Goal: Navigation & Orientation: Find specific page/section

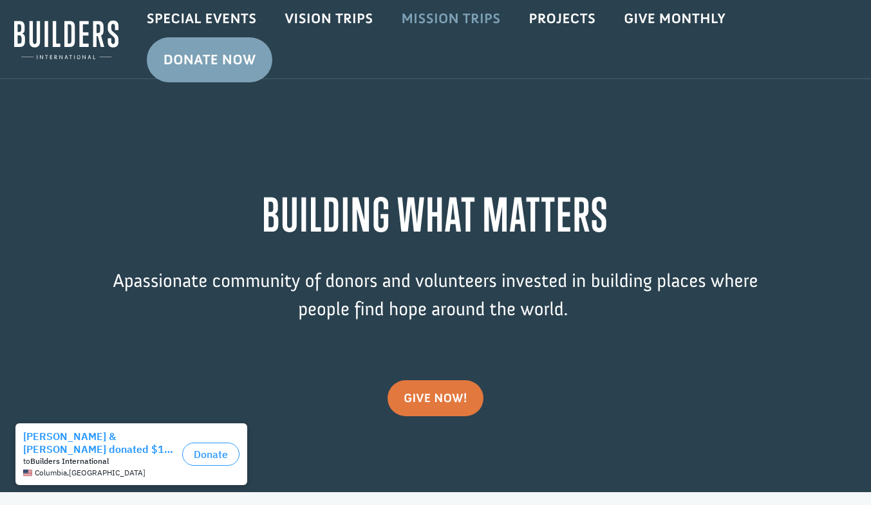
click at [451, 13] on link "Mission Trips" at bounding box center [450, 18] width 127 height 37
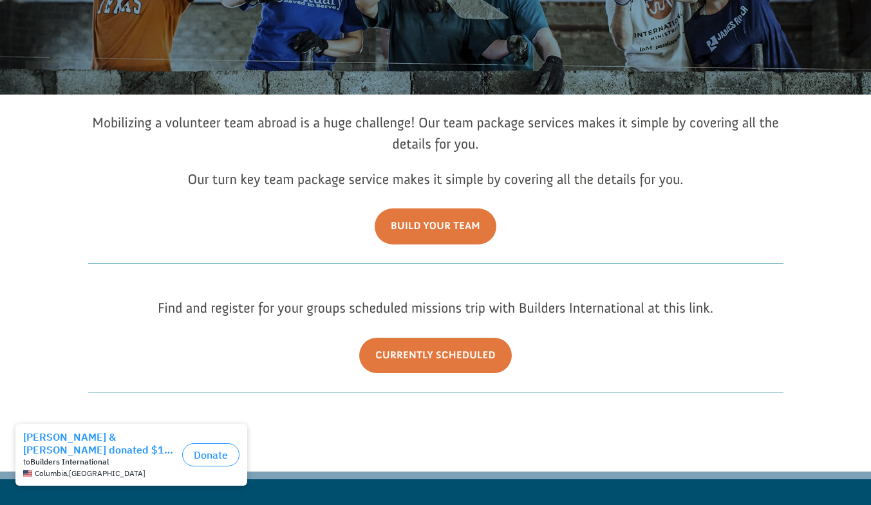
scroll to position [193, 0]
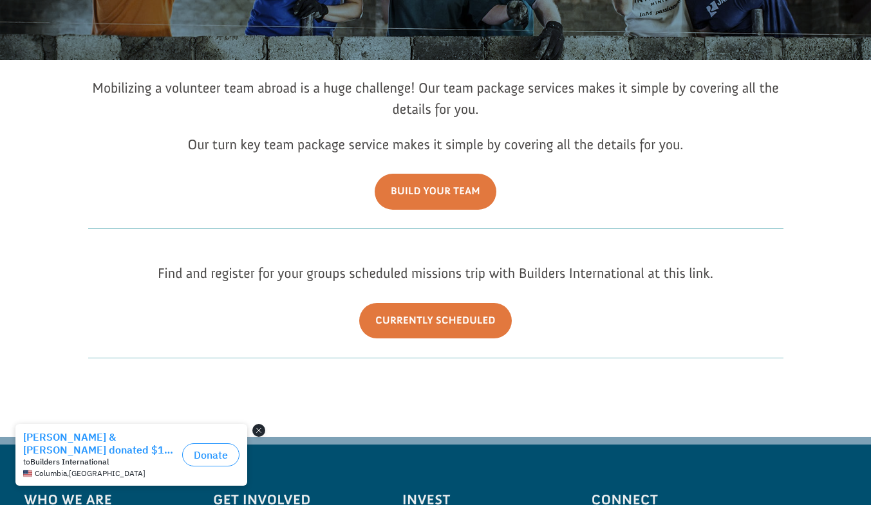
click at [263, 428] on button "Close dialog" at bounding box center [258, 430] width 13 height 13
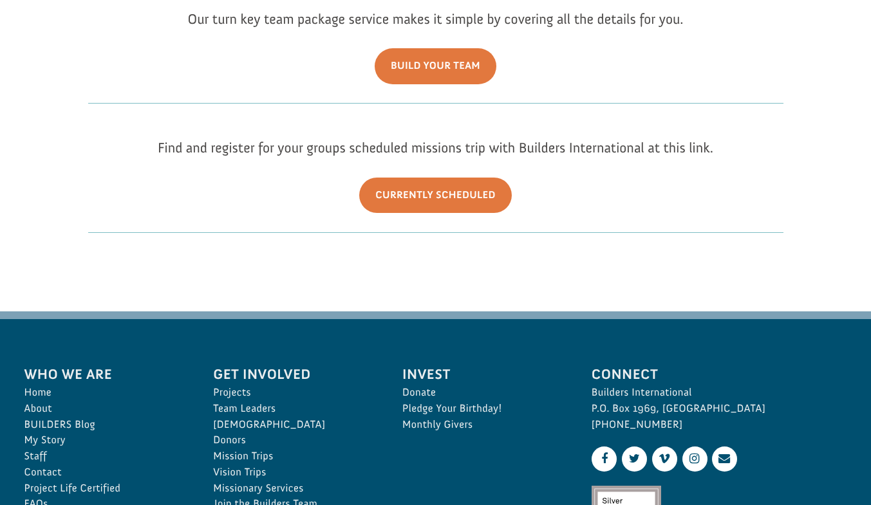
scroll to position [322, 0]
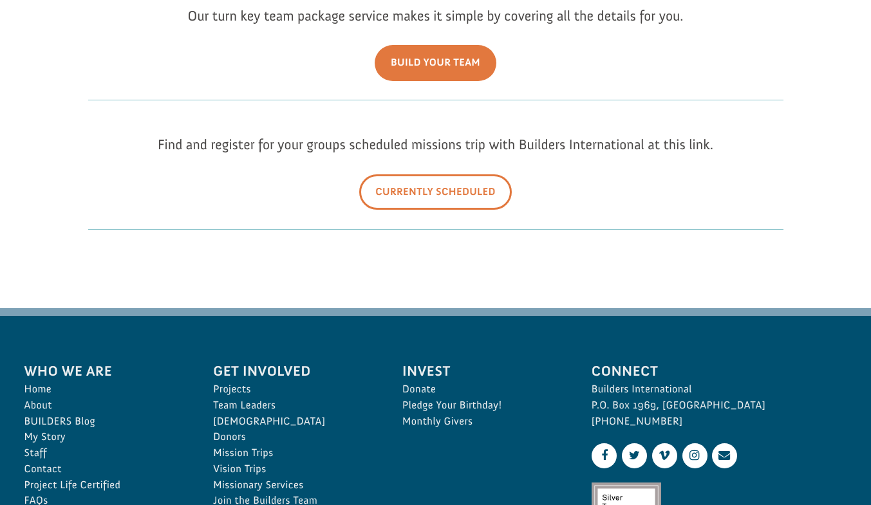
click at [453, 187] on link "Currently Scheduled" at bounding box center [435, 191] width 153 height 35
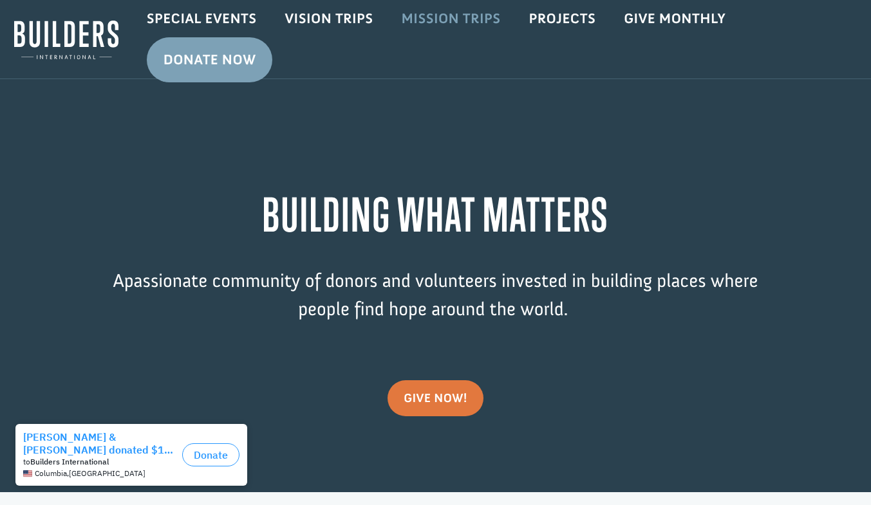
click at [451, 14] on link "Mission Trips" at bounding box center [450, 18] width 127 height 37
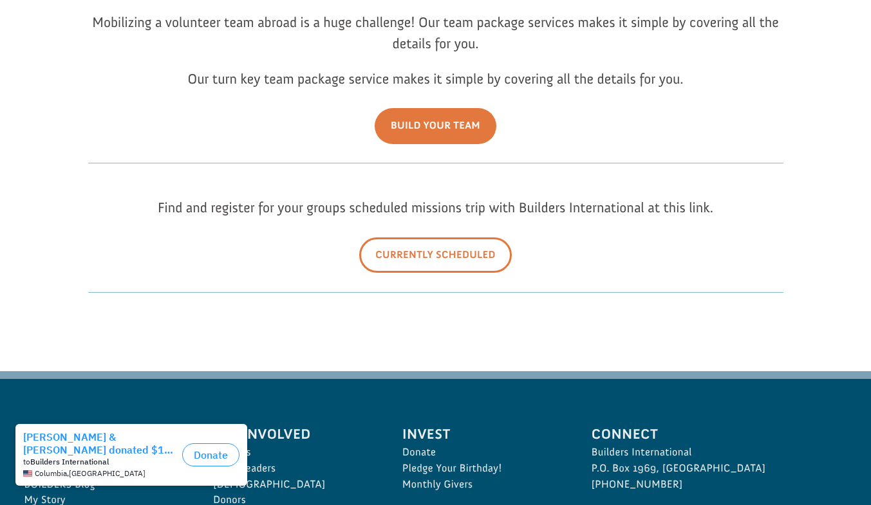
scroll to position [322, 0]
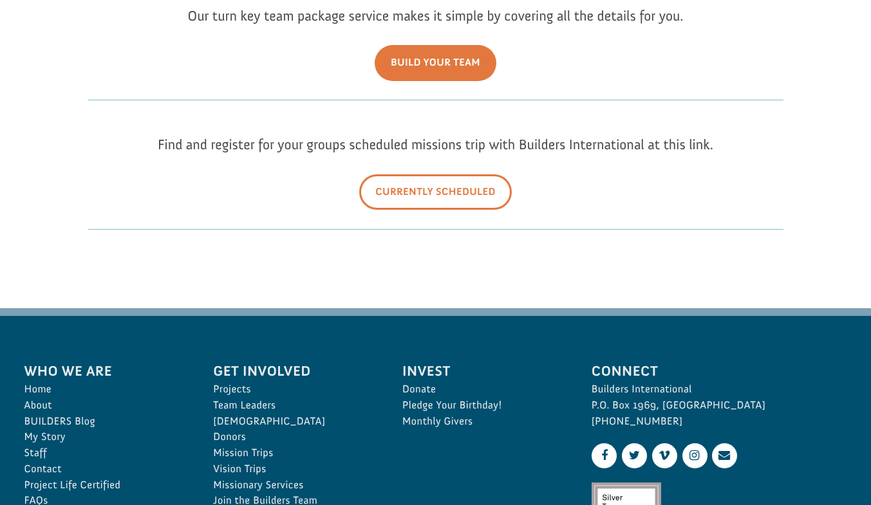
click at [404, 181] on link "Currently Scheduled" at bounding box center [435, 191] width 153 height 35
